Goal: Communication & Community: Participate in discussion

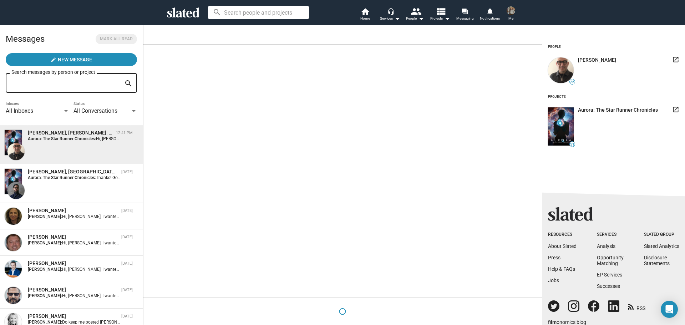
click at [65, 133] on div "[PERSON_NAME], [PERSON_NAME]: The Star Runner Chronicles" at bounding box center [70, 133] width 85 height 7
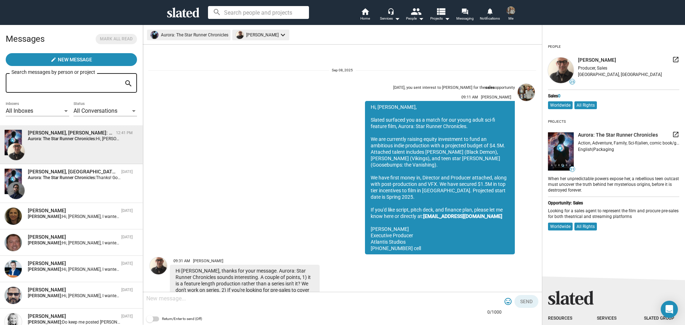
scroll to position [225, 0]
